Goal: Task Accomplishment & Management: Manage account settings

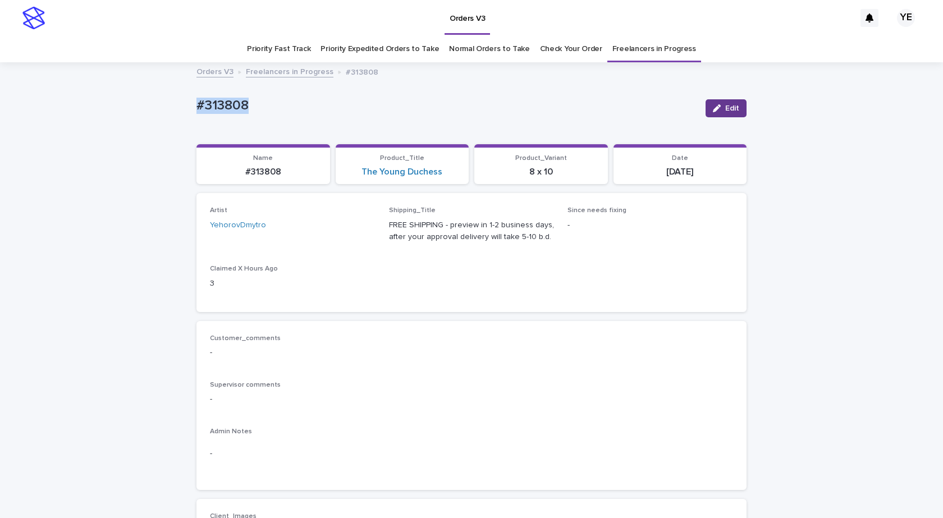
click at [708, 108] on button "Edit" at bounding box center [725, 108] width 41 height 18
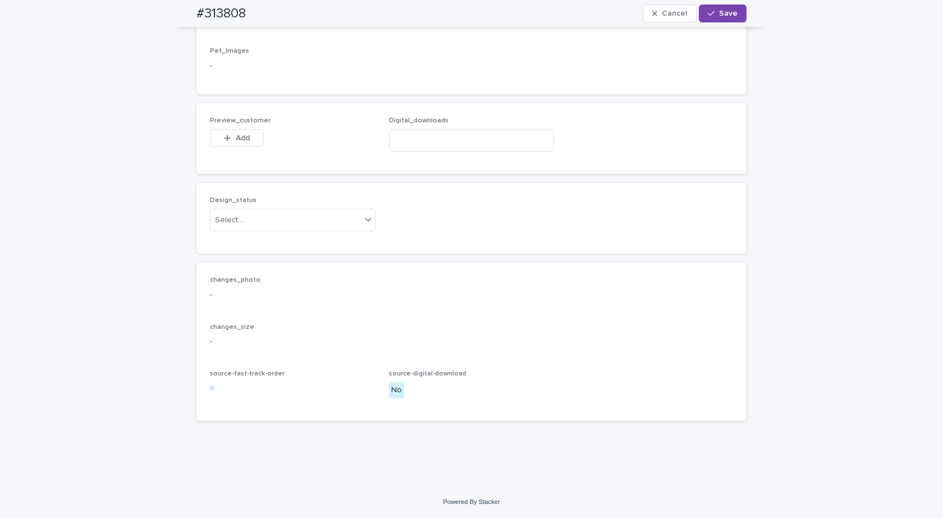
scroll to position [702, 0]
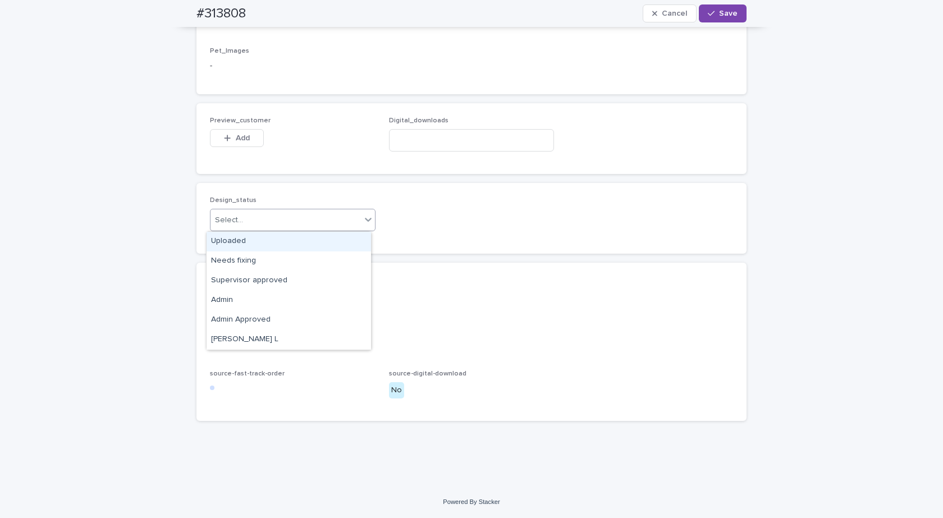
drag, startPoint x: 303, startPoint y: 224, endPoint x: 249, endPoint y: 240, distance: 56.3
click at [302, 224] on div "Select..." at bounding box center [285, 220] width 150 height 19
click at [235, 243] on div "Uploaded" at bounding box center [289, 242] width 164 height 20
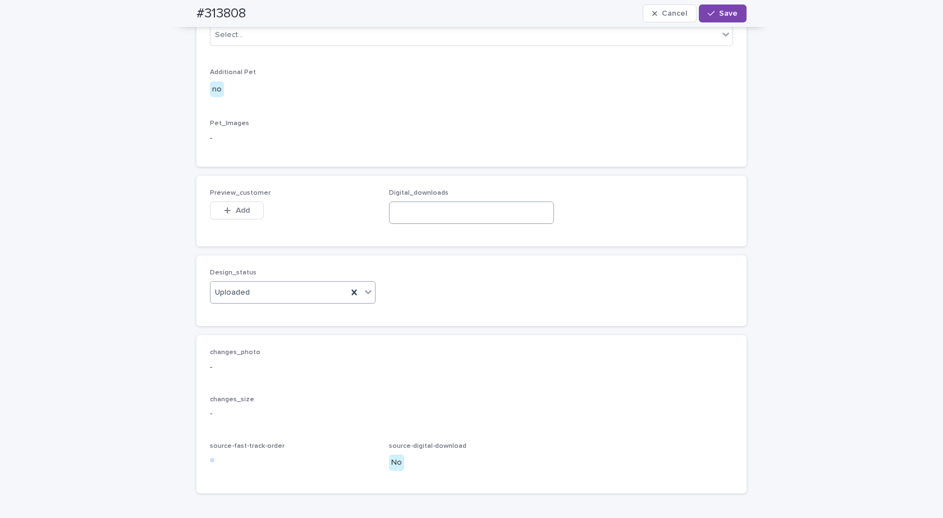
scroll to position [646, 0]
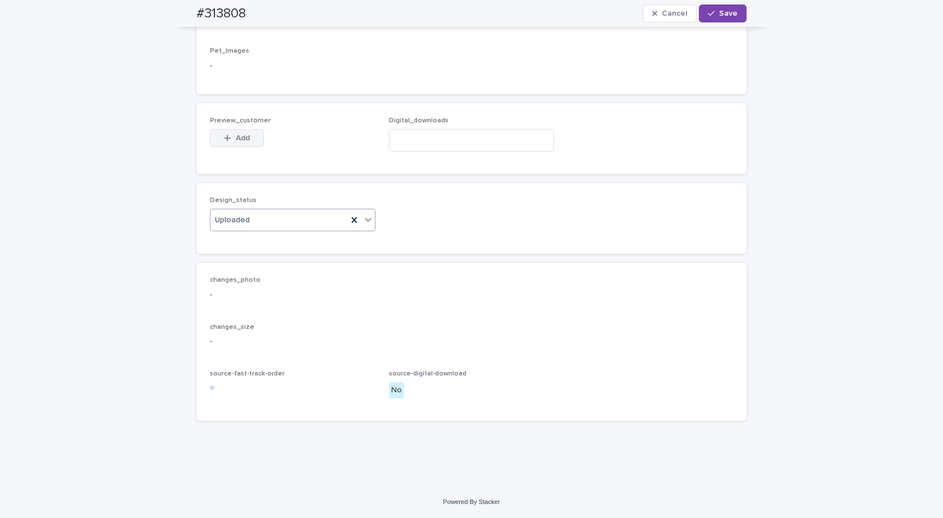
click at [245, 142] on span "Add" at bounding box center [243, 138] width 14 height 8
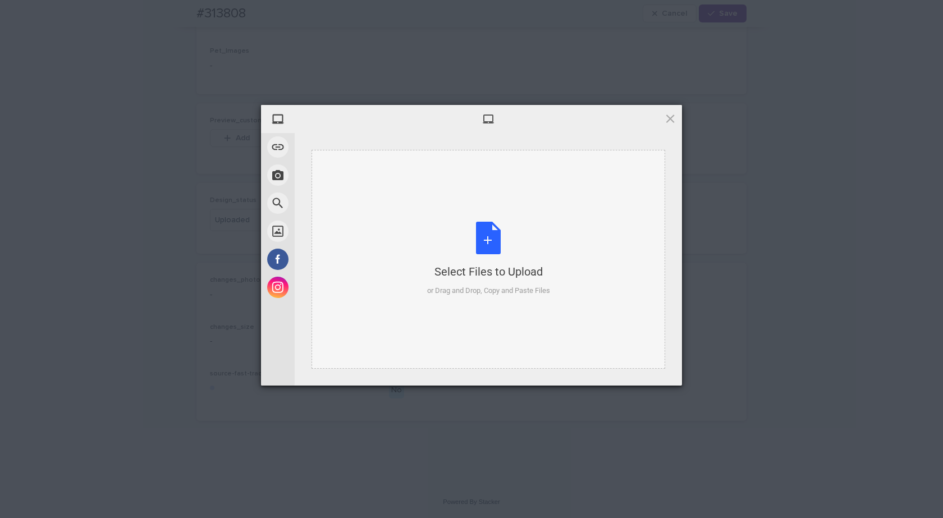
click at [474, 250] on div "Select Files to Upload or Drag and Drop, Copy and Paste Files" at bounding box center [488, 259] width 123 height 75
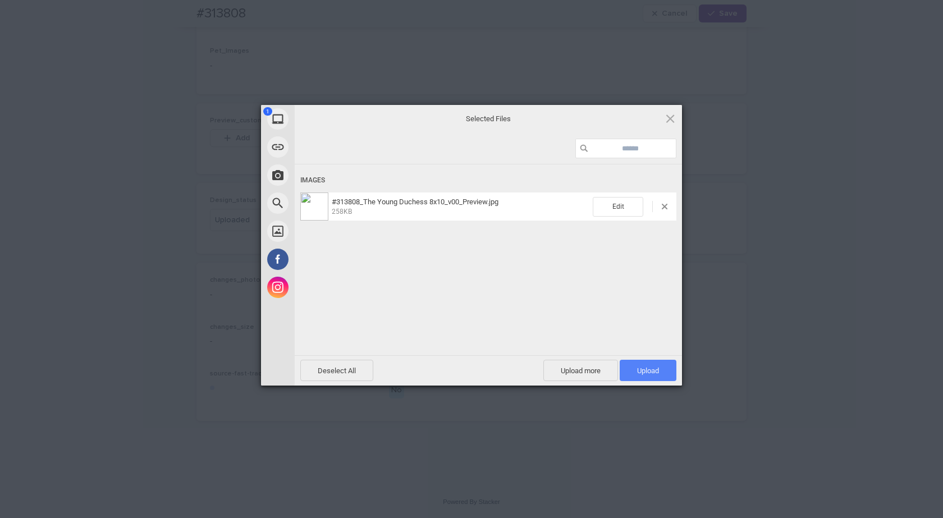
click at [625, 378] on span "Upload 1" at bounding box center [648, 370] width 57 height 21
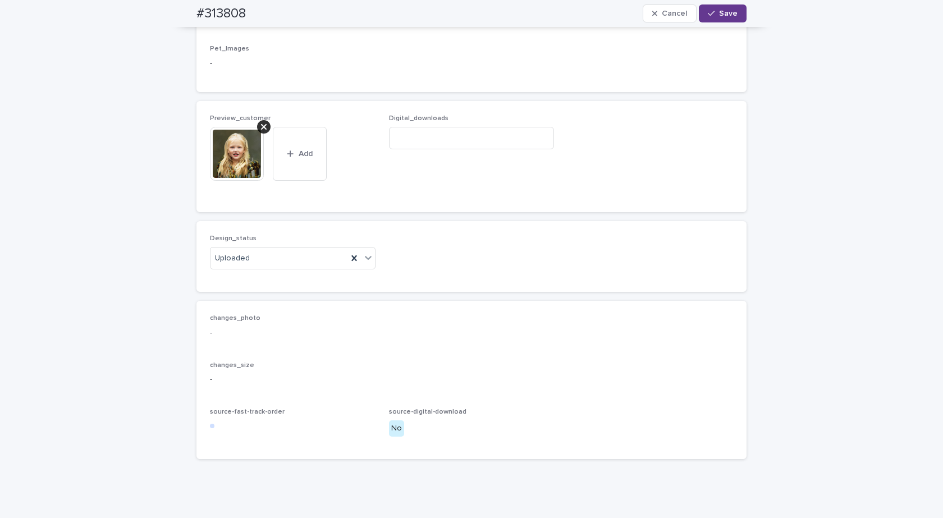
click at [728, 12] on span "Save" at bounding box center [728, 14] width 19 height 8
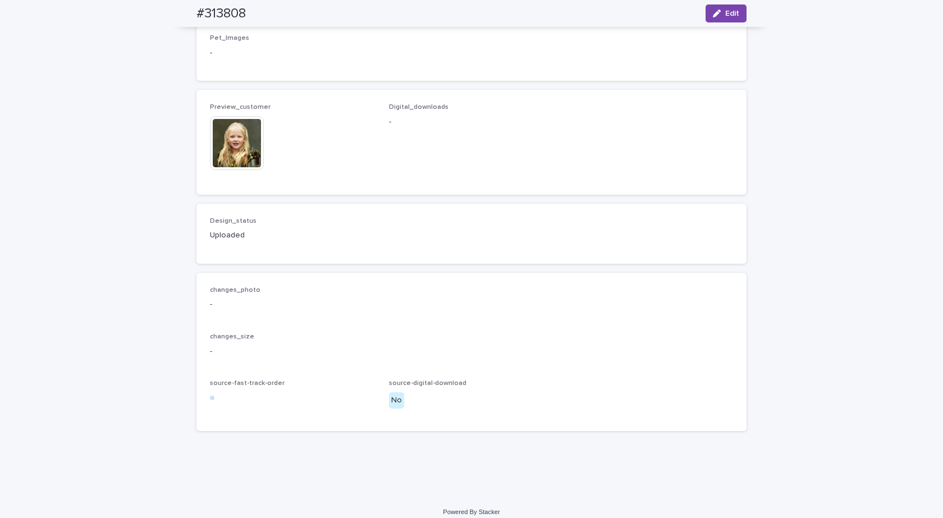
scroll to position [632, 0]
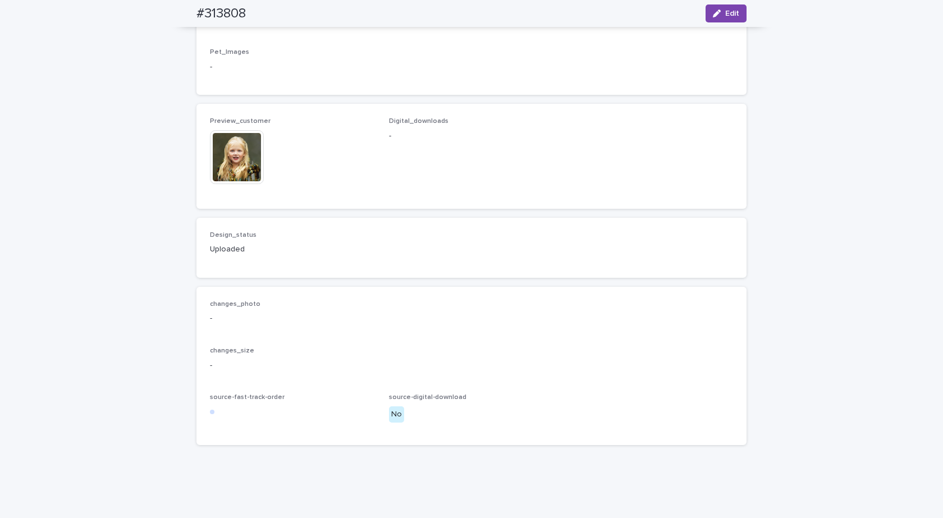
click at [221, 184] on img at bounding box center [237, 157] width 54 height 54
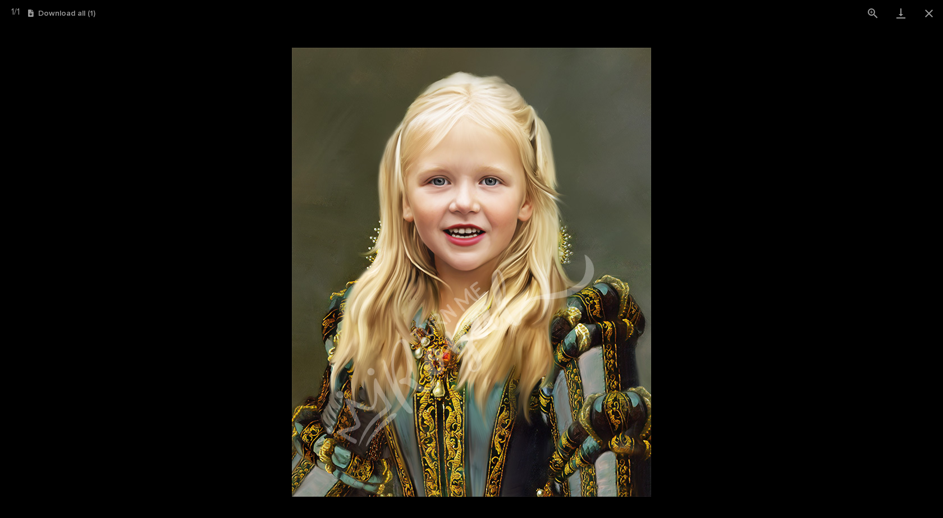
drag, startPoint x: 929, startPoint y: 15, endPoint x: 863, endPoint y: 30, distance: 68.1
click at [929, 14] on button "Close gallery" at bounding box center [929, 13] width 28 height 26
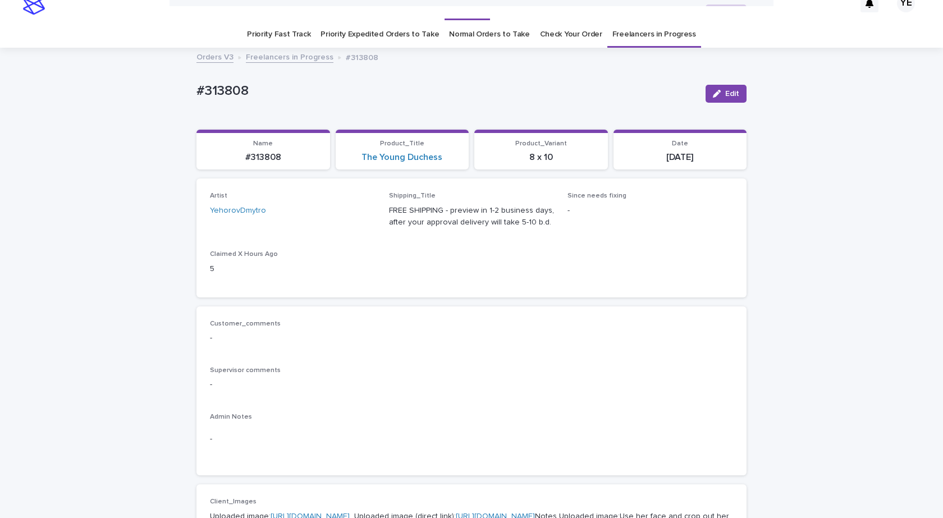
scroll to position [0, 0]
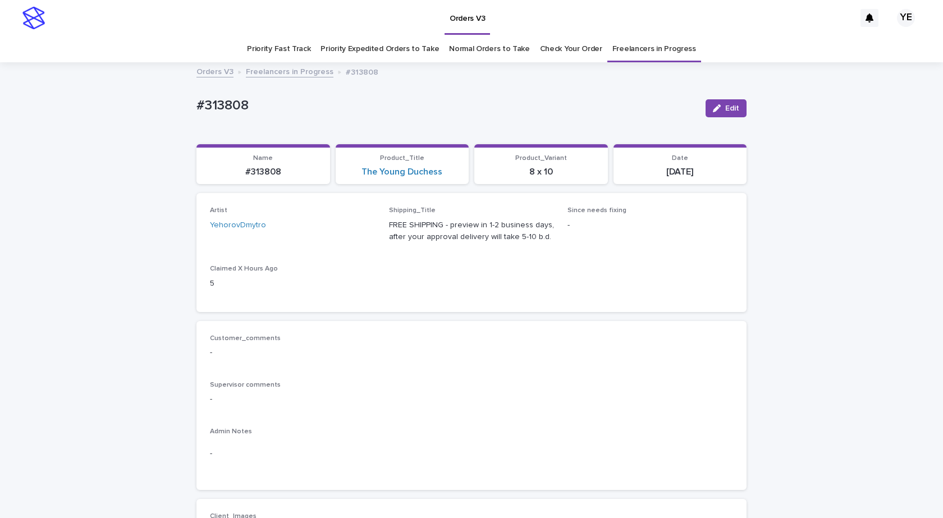
click at [300, 72] on link "Freelancers in Progress" at bounding box center [290, 71] width 88 height 13
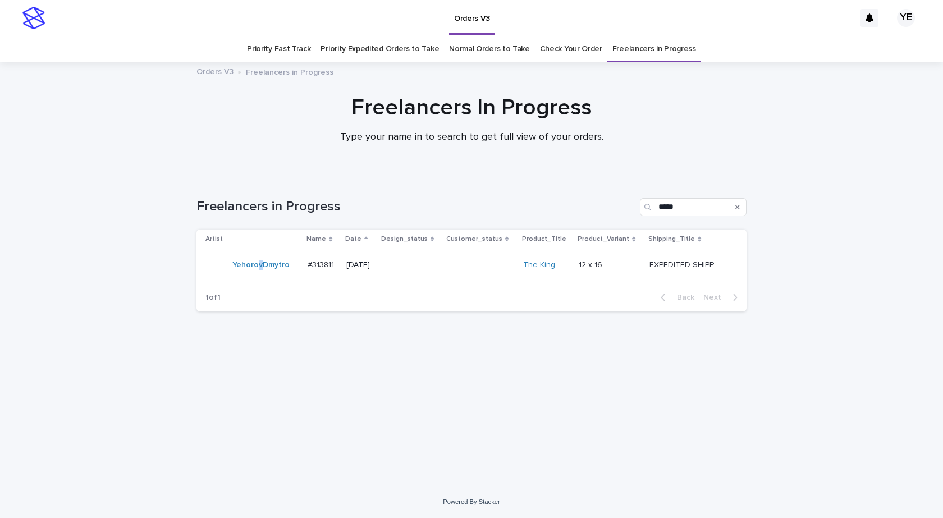
click at [259, 274] on div "YehorovDmytro" at bounding box center [251, 265] width 93 height 22
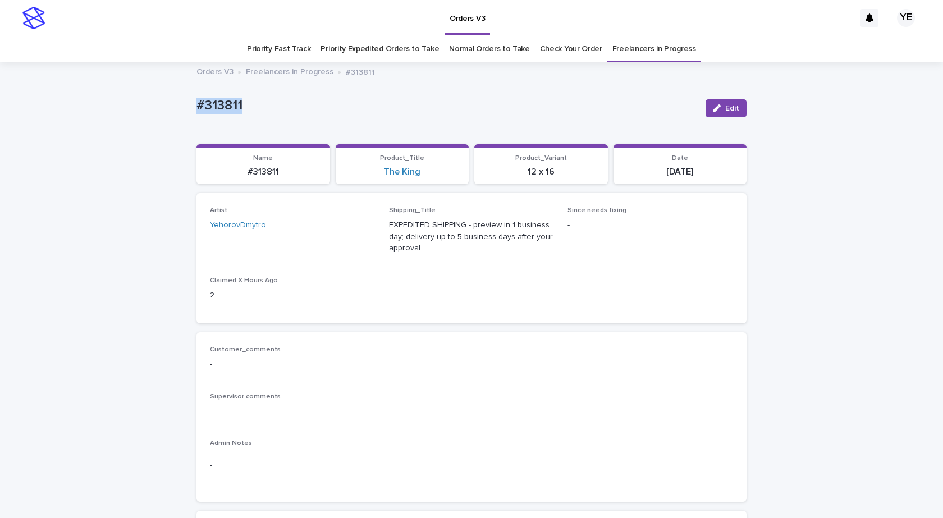
drag, startPoint x: 308, startPoint y: 99, endPoint x: 166, endPoint y: 114, distance: 142.8
copy p "#313811"
